Goal: Check status

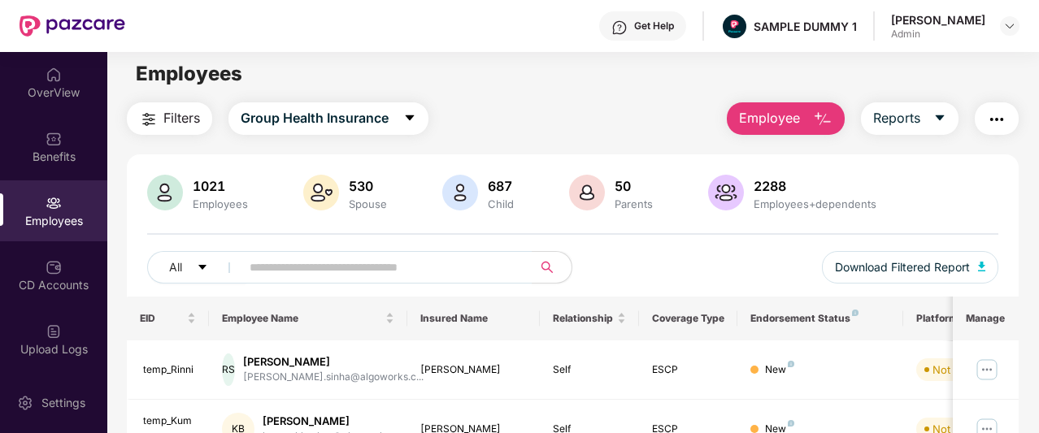
scroll to position [1, 0]
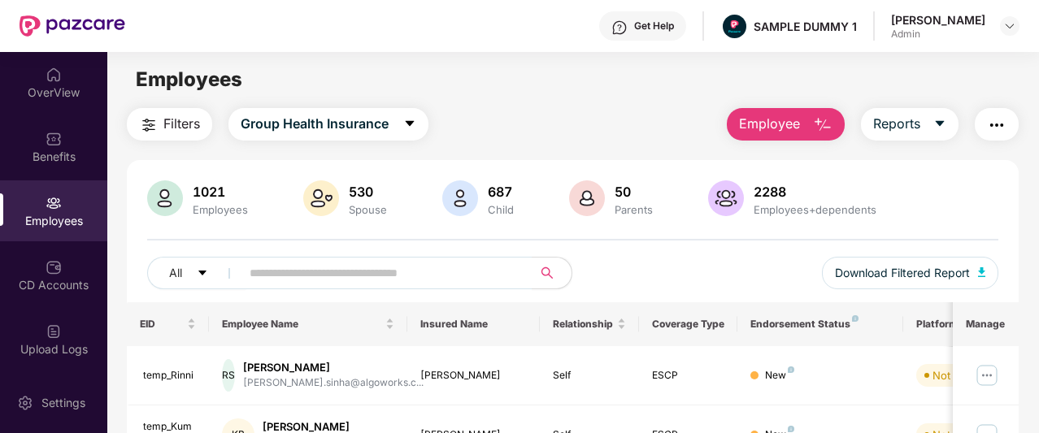
click at [983, 129] on button "button" at bounding box center [997, 124] width 44 height 33
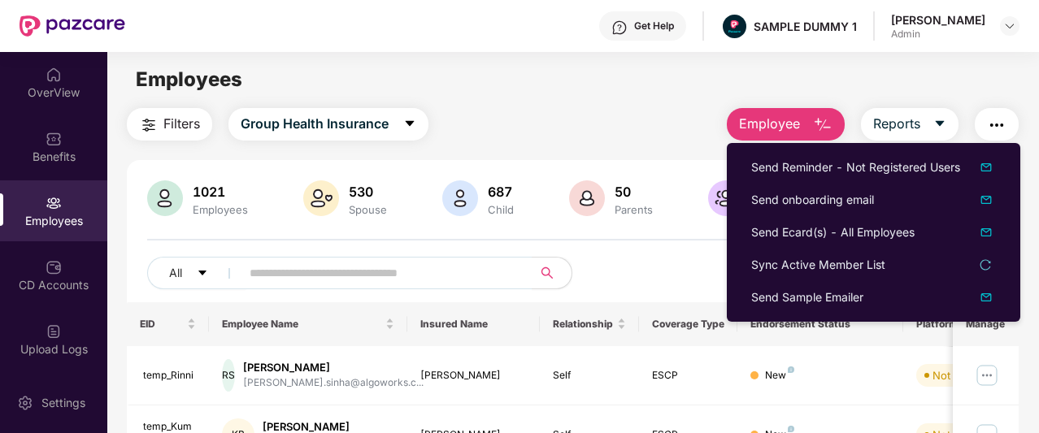
click at [985, 136] on button "button" at bounding box center [997, 124] width 44 height 33
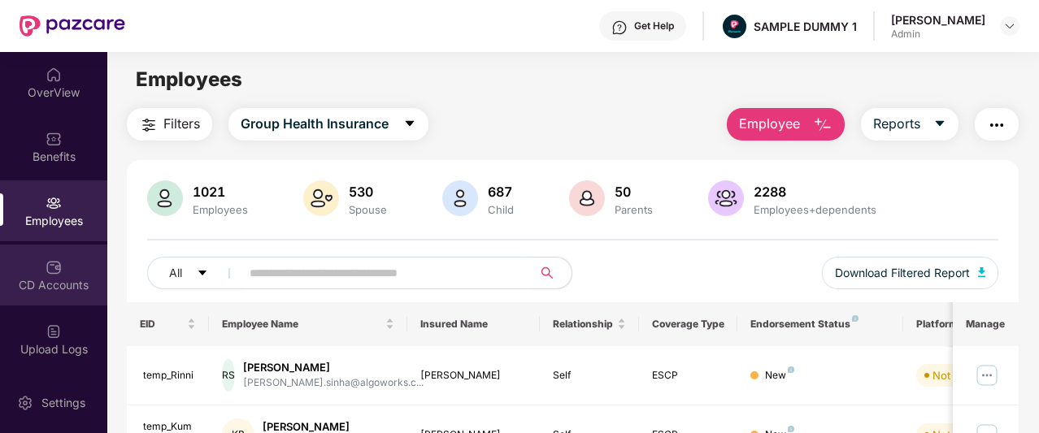
scroll to position [125, 0]
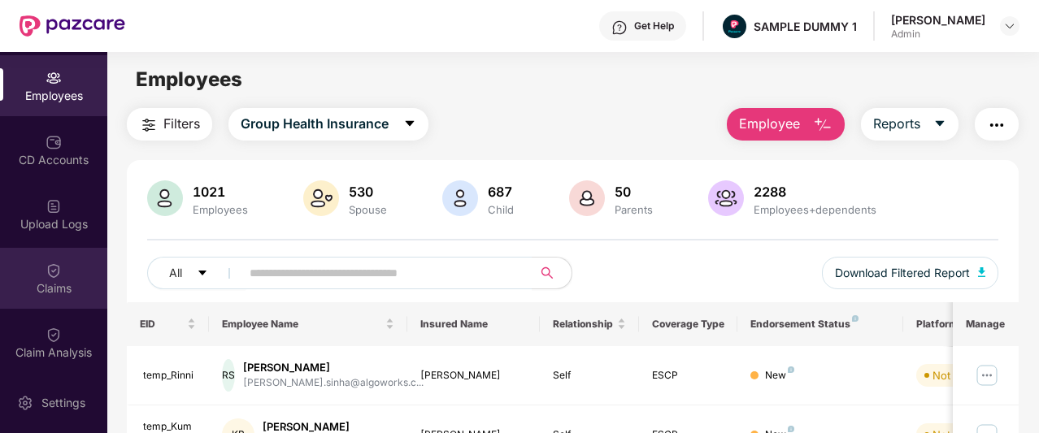
click at [75, 270] on div "Claims" at bounding box center [53, 278] width 107 height 61
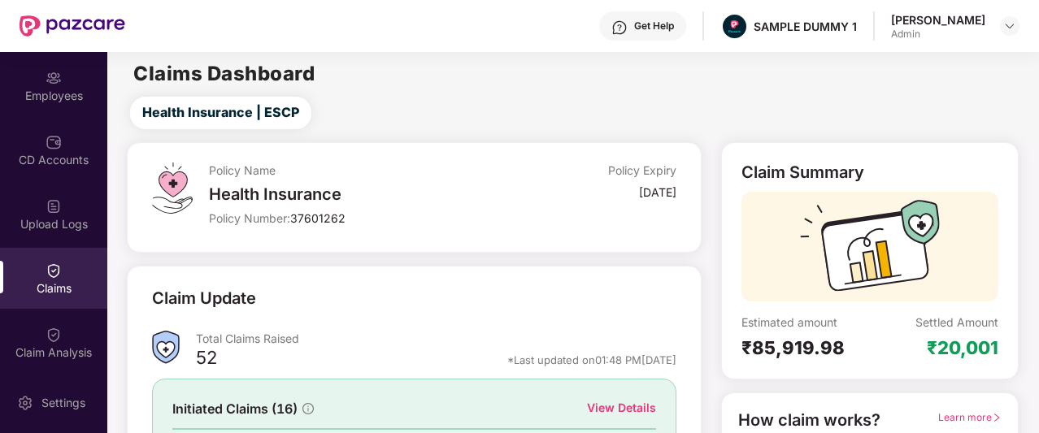
scroll to position [202, 0]
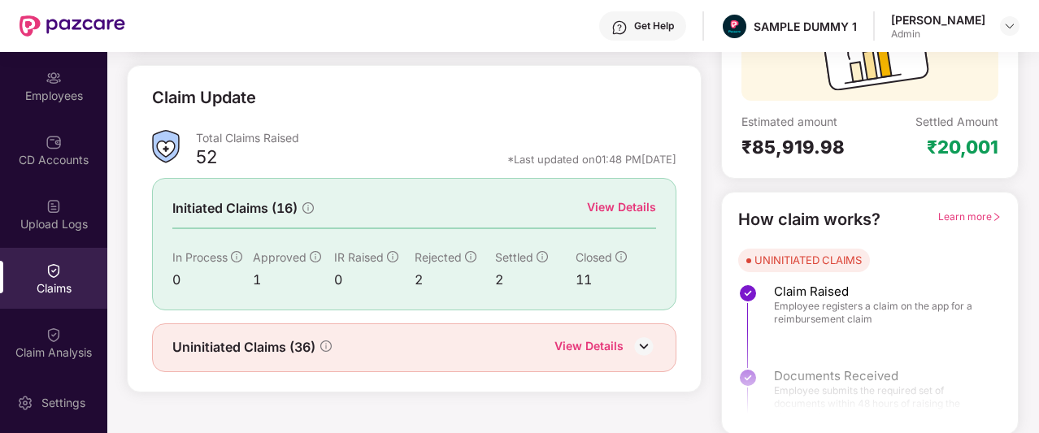
click at [602, 204] on div "View Details" at bounding box center [621, 207] width 69 height 18
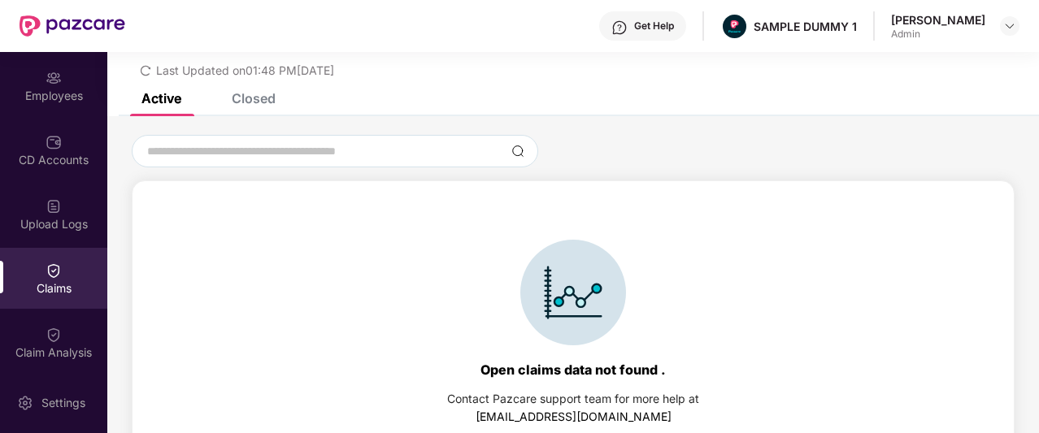
scroll to position [70, 0]
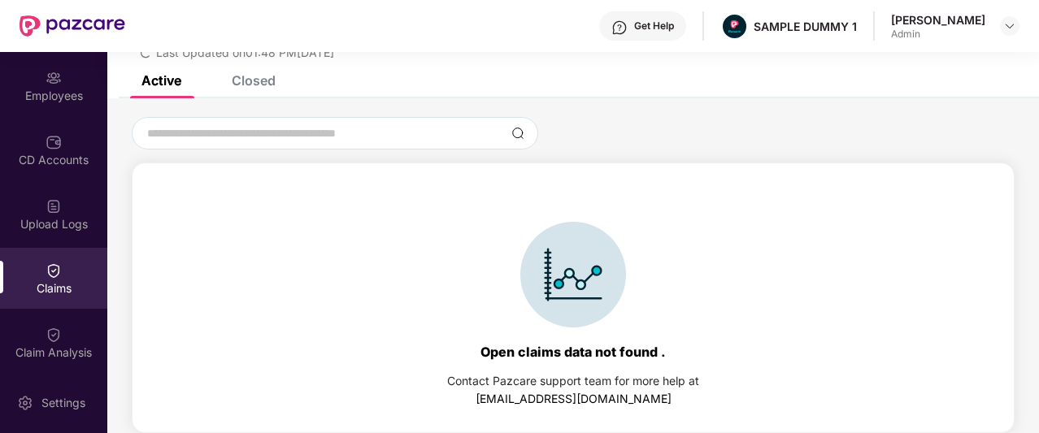
click at [250, 88] on div "Closed" at bounding box center [254, 80] width 44 height 16
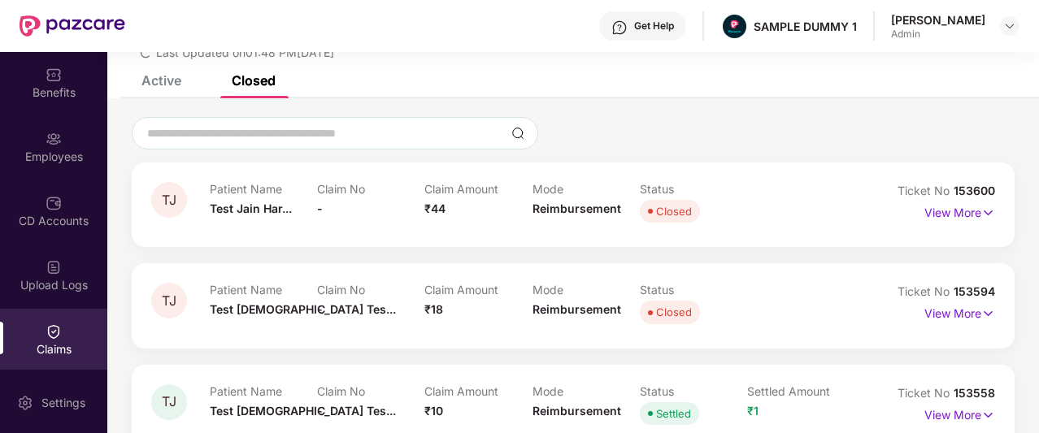
scroll to position [83, 0]
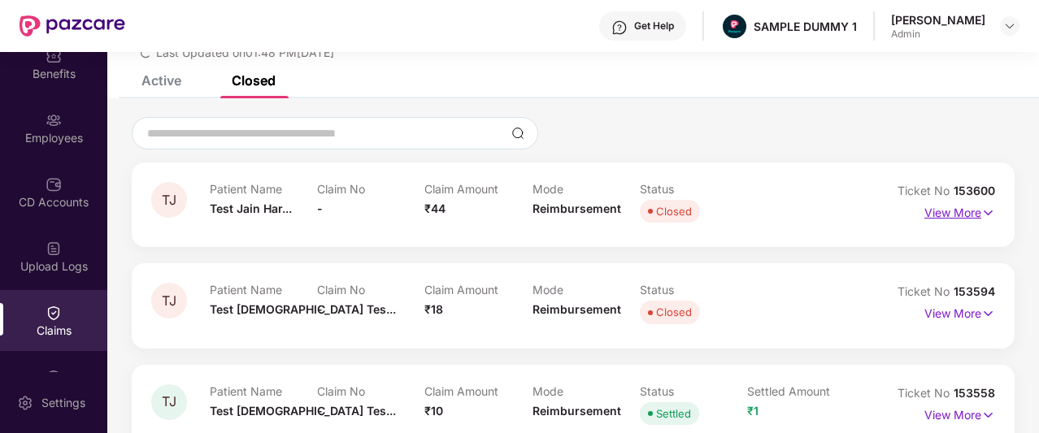
click at [945, 214] on p "View More" at bounding box center [960, 211] width 71 height 22
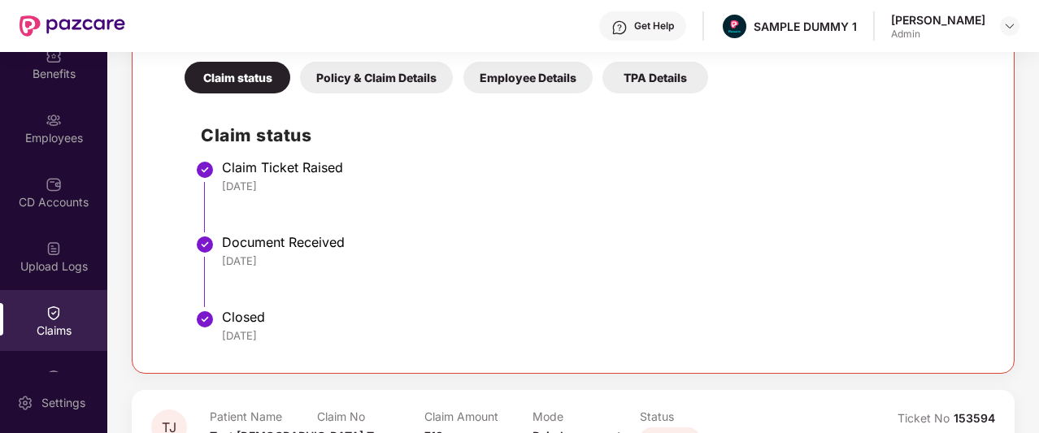
scroll to position [348, 0]
click at [371, 71] on div "Policy & Claim Details" at bounding box center [376, 77] width 153 height 32
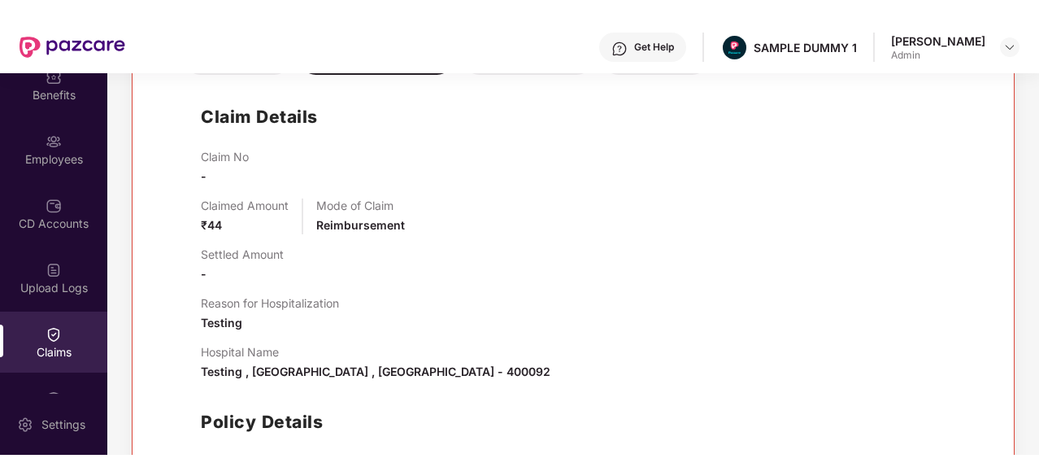
scroll to position [314, 0]
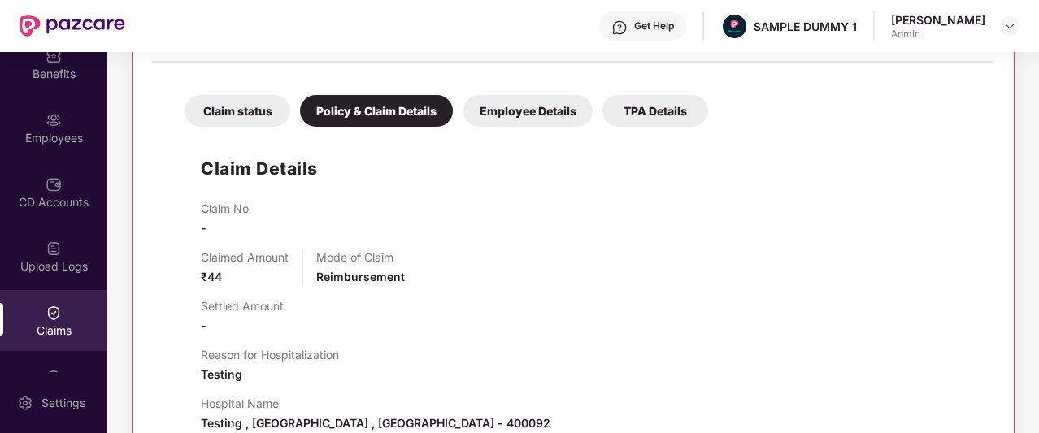
click at [541, 127] on div "Claim status Policy & Claim Details Employee Details TPA Details Claim Details …" at bounding box center [573, 338] width 843 height 534
click at [539, 120] on div "Employee Details" at bounding box center [528, 111] width 129 height 32
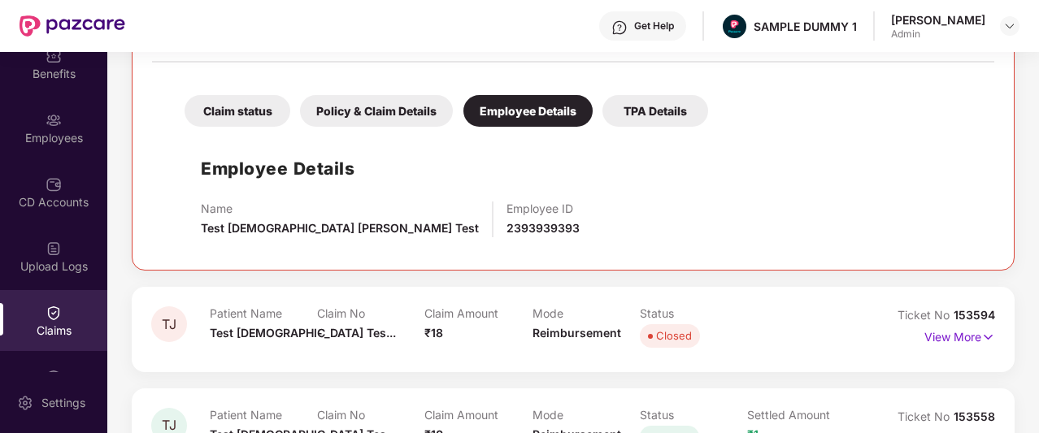
click at [674, 113] on div "TPA Details" at bounding box center [656, 111] width 106 height 32
